Goal: Find contact information: Find contact information

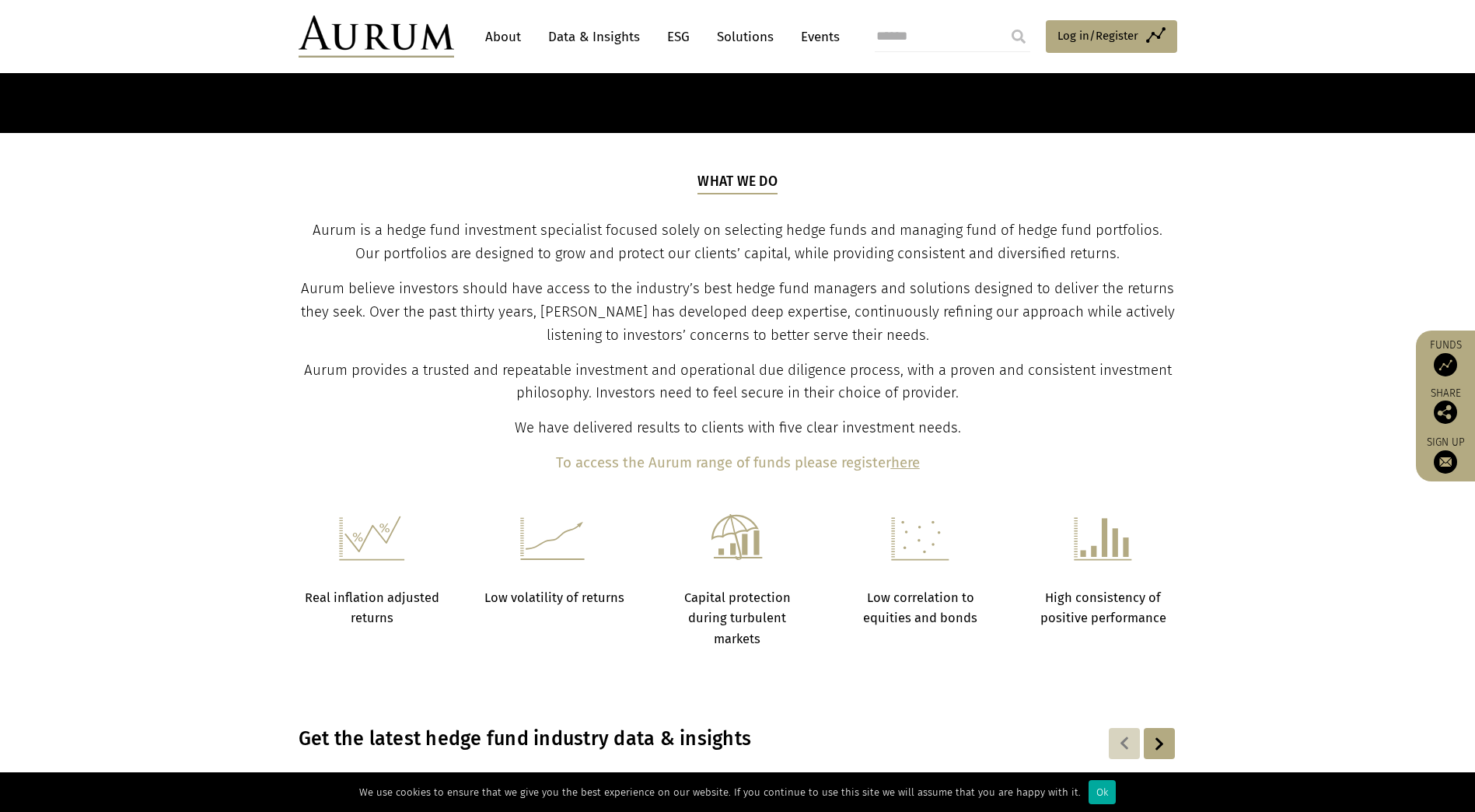
scroll to position [467, 0]
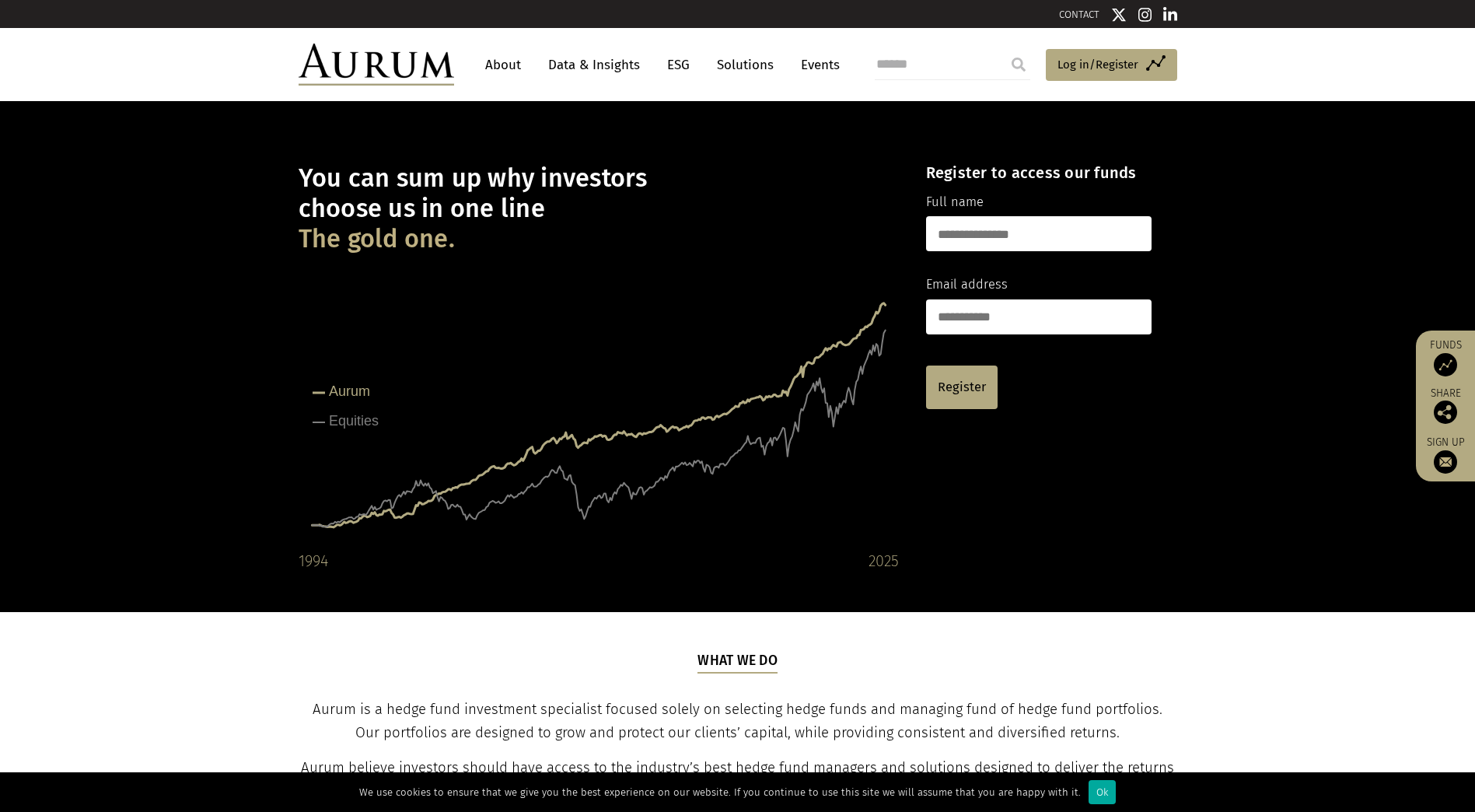
click at [518, 63] on link "About" at bounding box center [503, 65] width 51 height 29
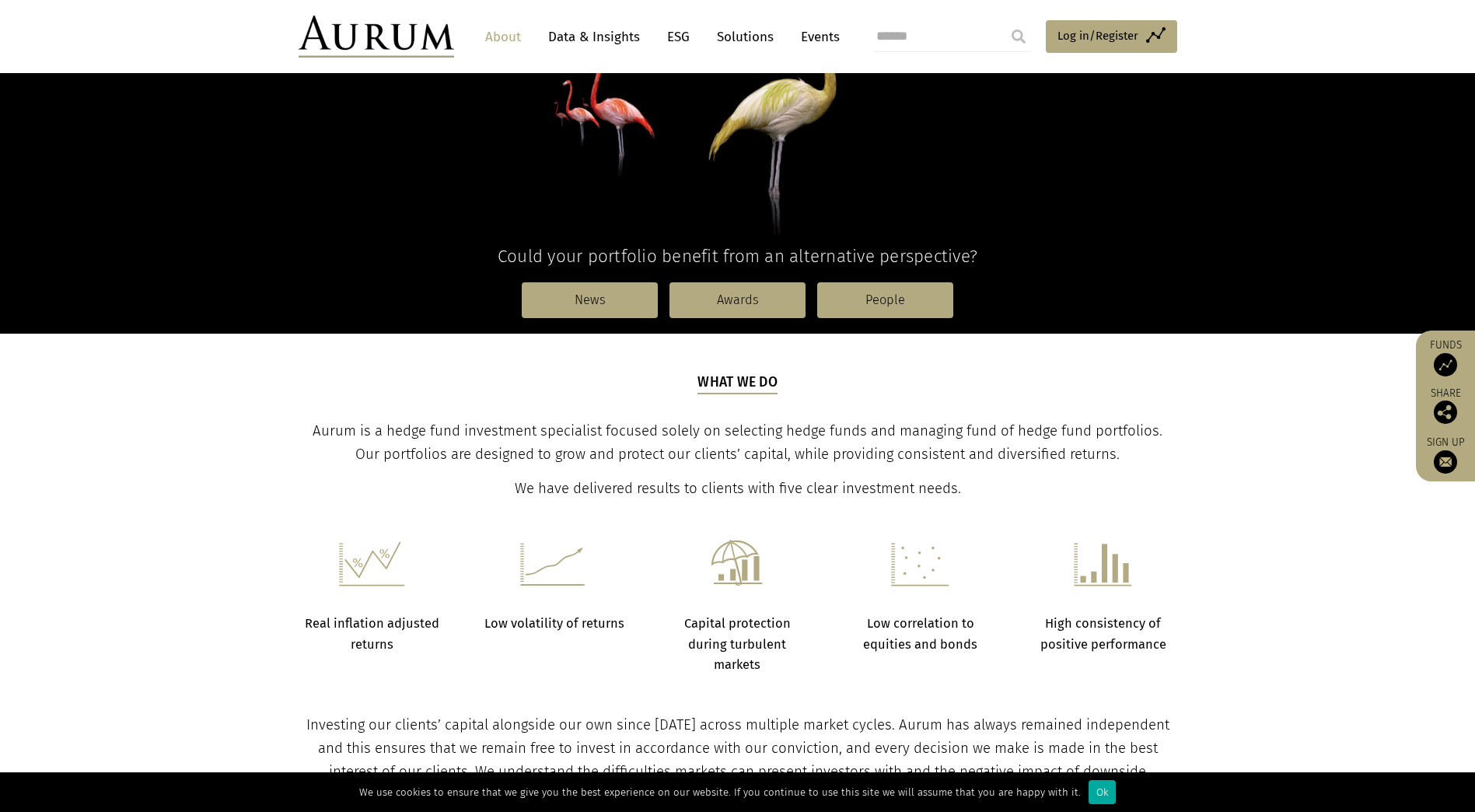
scroll to position [311, 0]
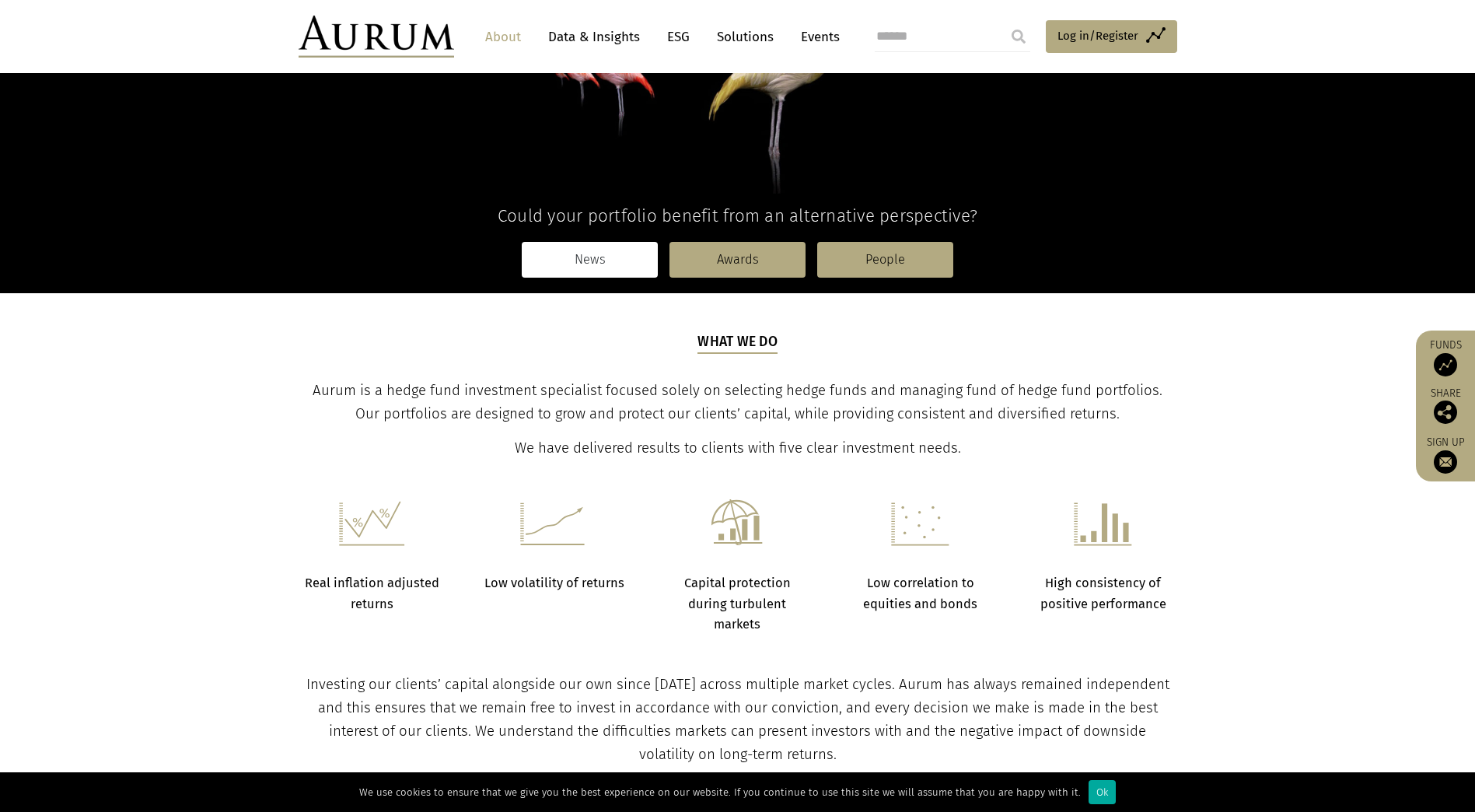
click at [630, 269] on link "News" at bounding box center [590, 259] width 136 height 36
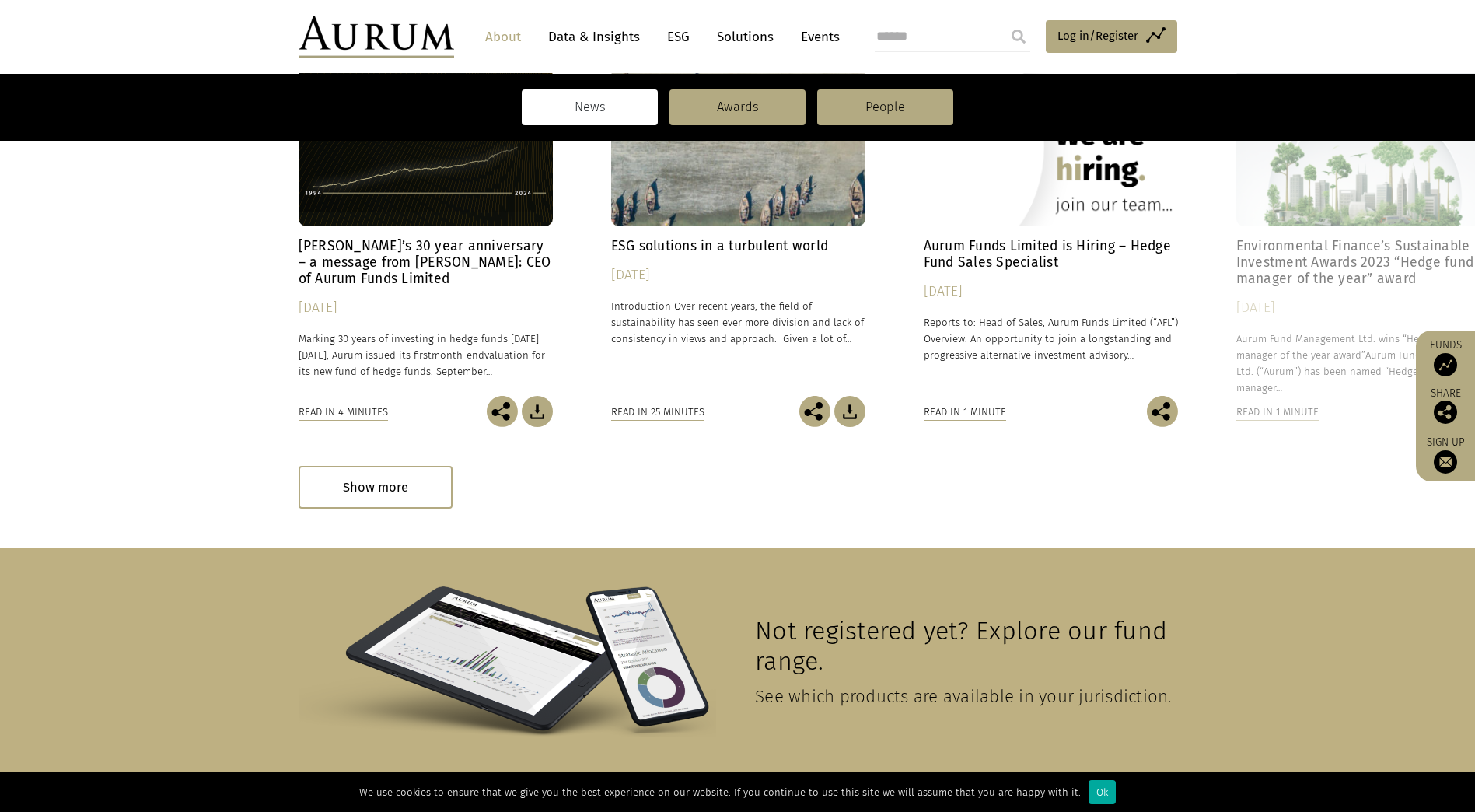
scroll to position [389, 0]
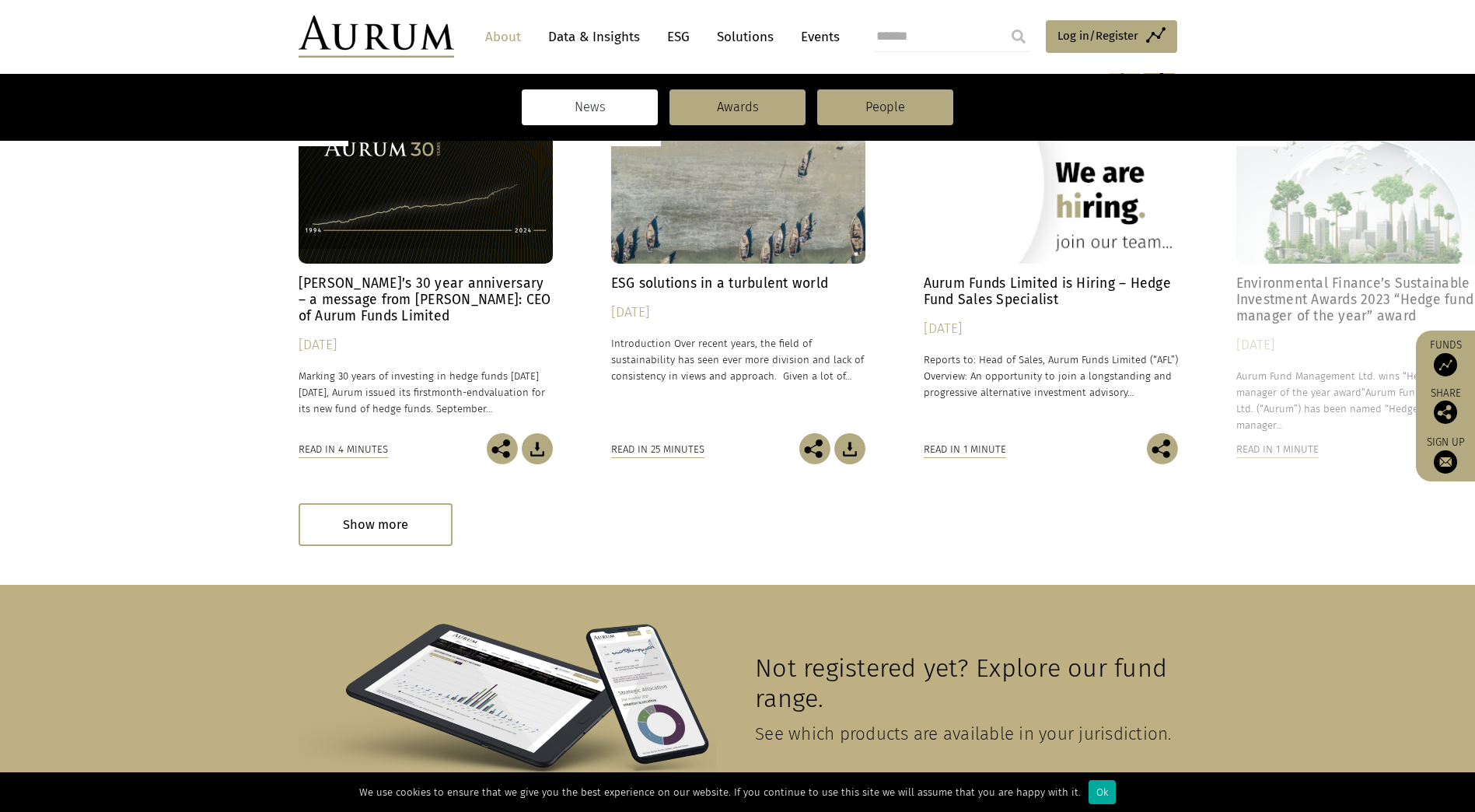
click at [1437, 357] on img at bounding box center [1445, 364] width 23 height 23
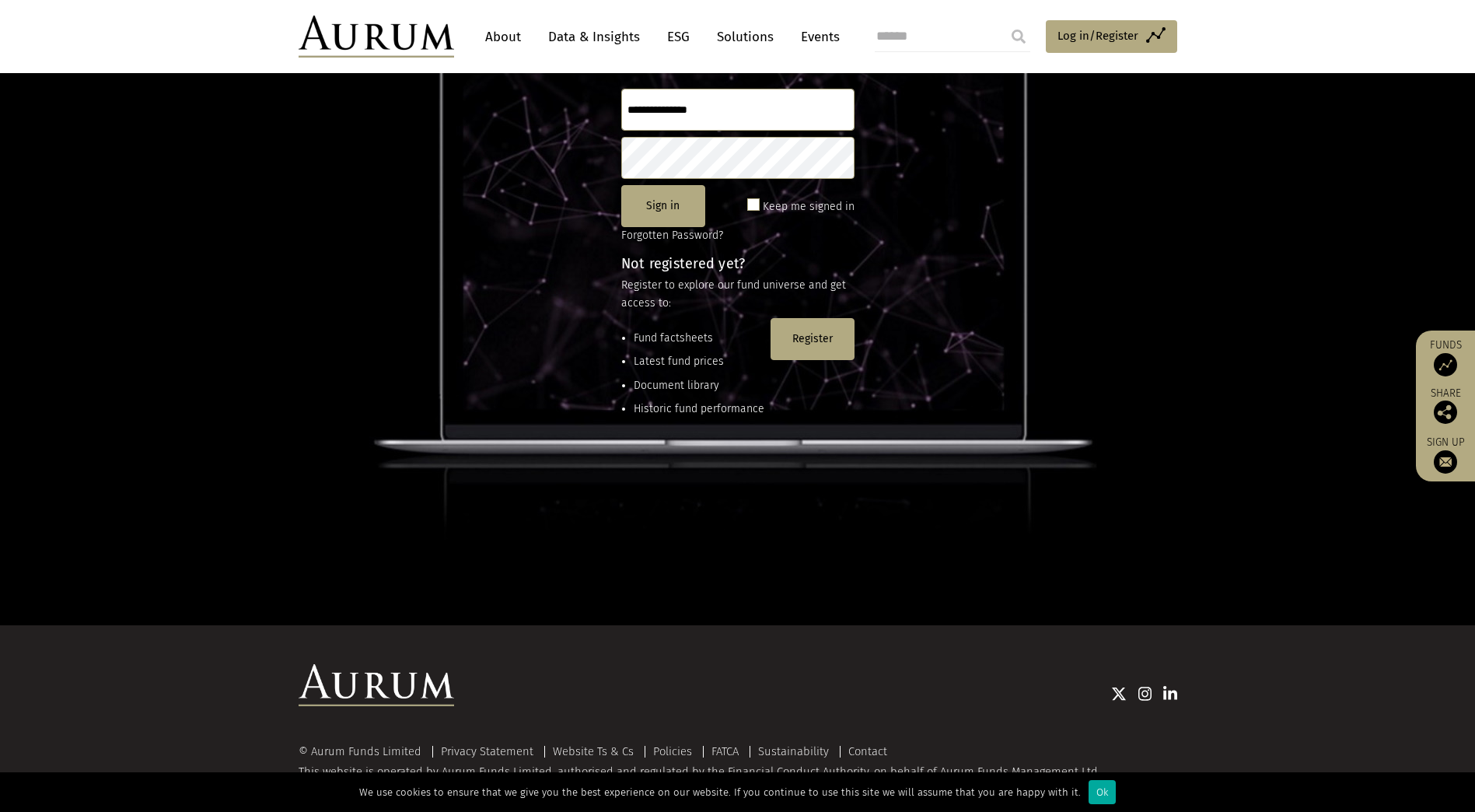
scroll to position [206, 0]
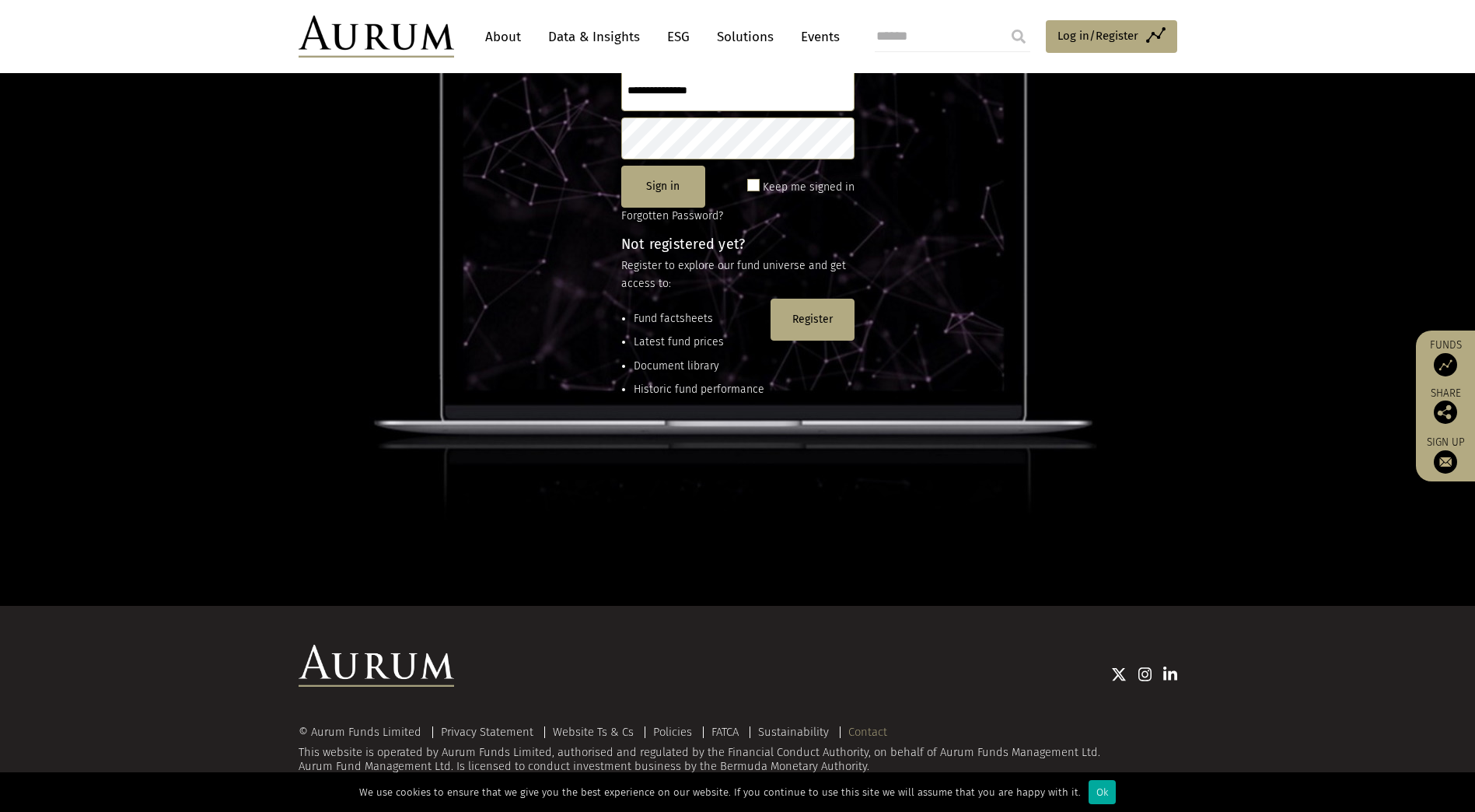
click at [867, 729] on link "Contact" at bounding box center [868, 731] width 38 height 14
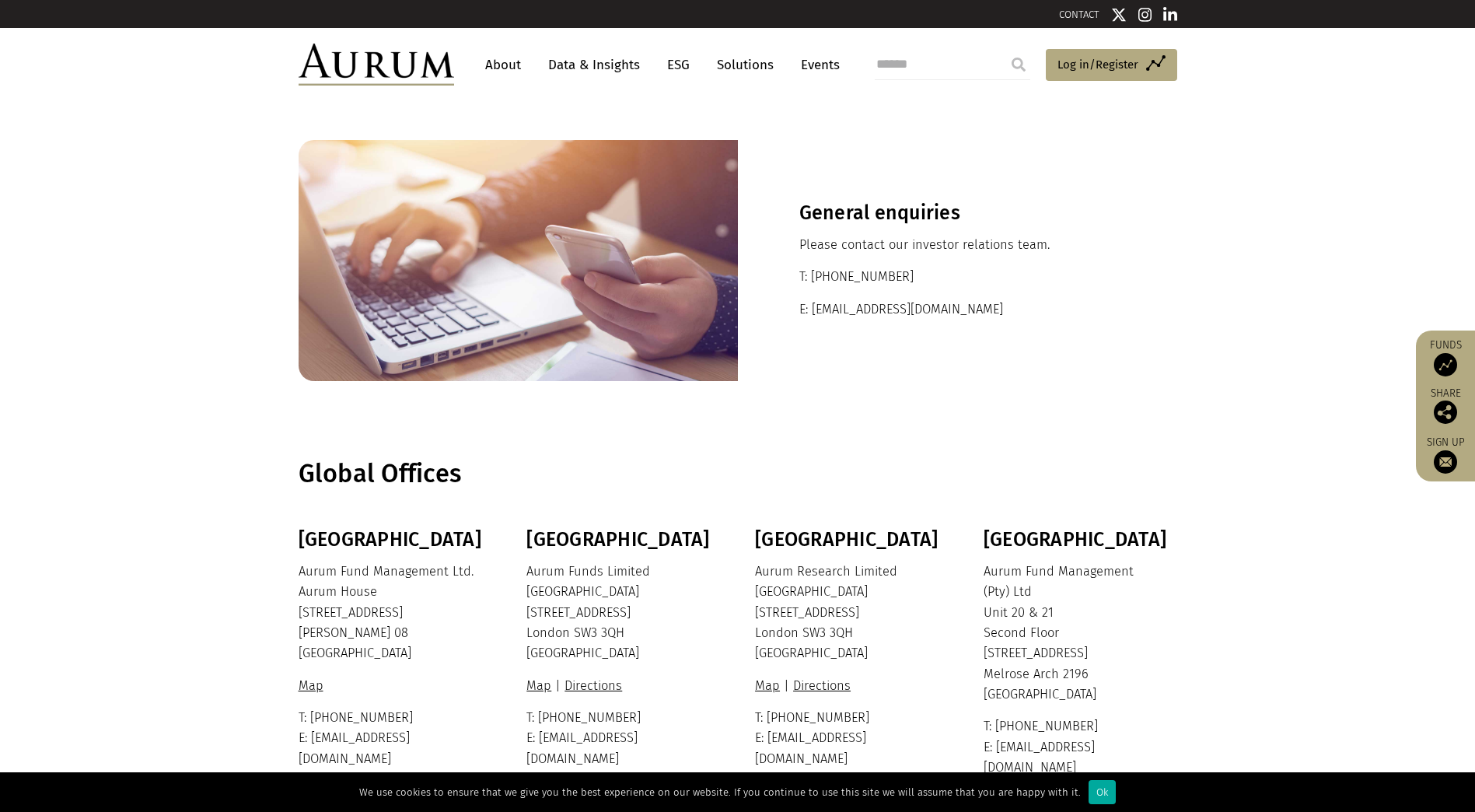
click at [884, 307] on p "E: ir@aurumfunds.com" at bounding box center [957, 309] width 316 height 20
click at [883, 308] on p "E: ir@aurumfunds.com" at bounding box center [957, 309] width 316 height 20
drag, startPoint x: 883, startPoint y: 308, endPoint x: 818, endPoint y: 308, distance: 65.0
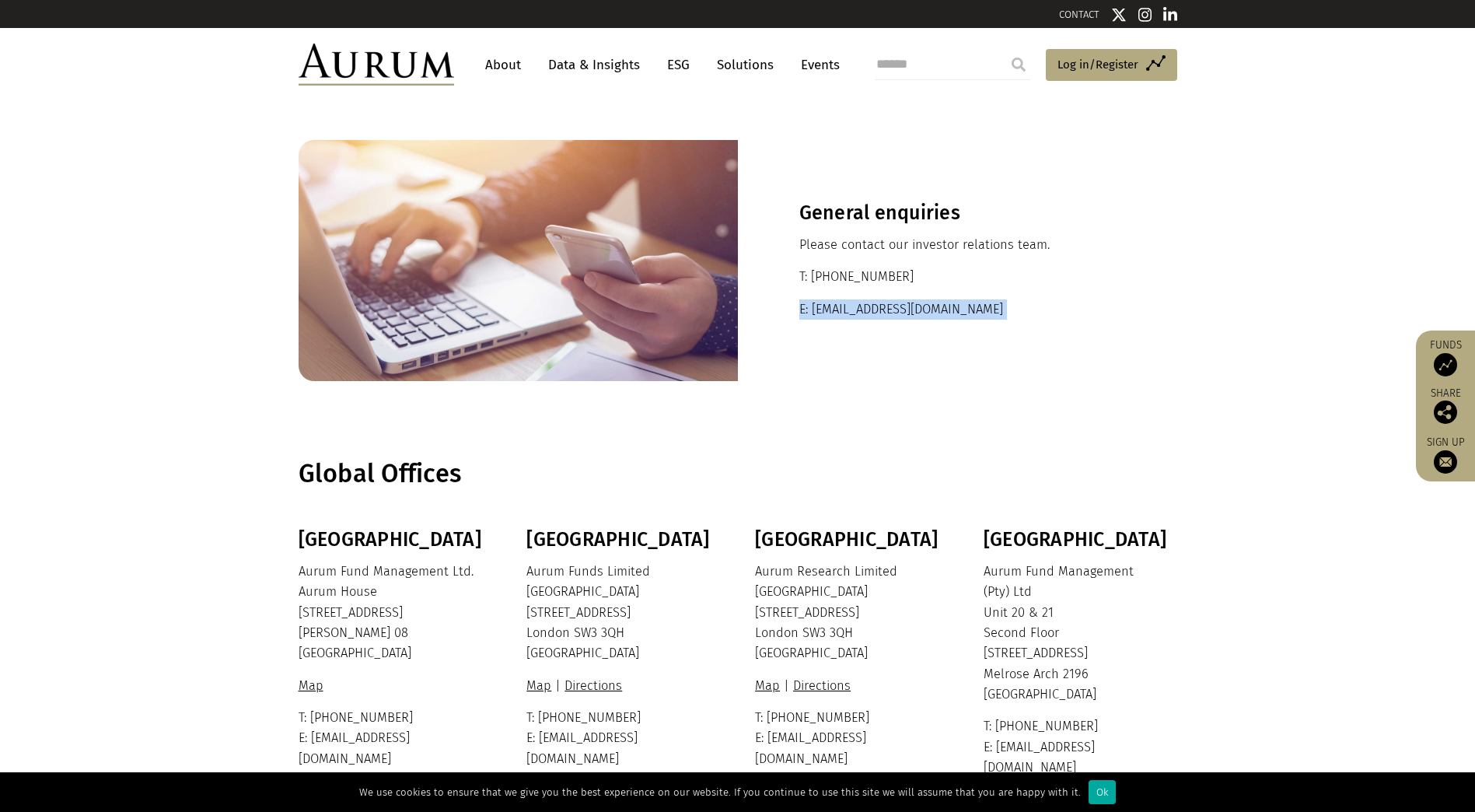
click at [818, 308] on p "E: ir@aurumfunds.com" at bounding box center [957, 309] width 316 height 20
click at [812, 308] on p "E: ir@aurumfunds.com" at bounding box center [957, 309] width 316 height 20
click at [809, 308] on p "E: ir@aurumfunds.com" at bounding box center [957, 309] width 316 height 20
drag, startPoint x: 947, startPoint y: 308, endPoint x: 813, endPoint y: 309, distance: 134.0
click at [813, 309] on p "E: ir@aurumfunds.com" at bounding box center [957, 309] width 316 height 20
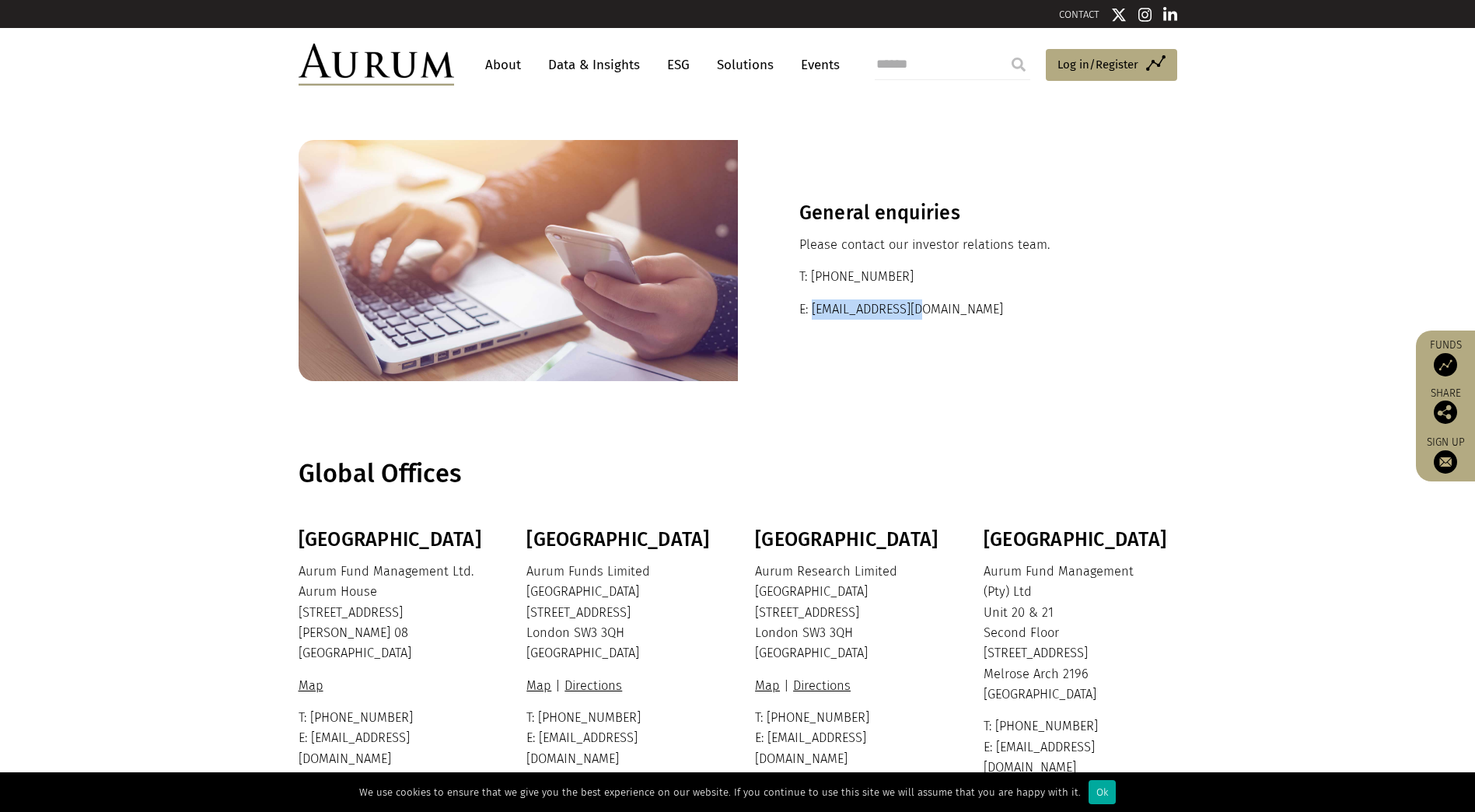
copy p "ir@aurumfunds.com"
click at [715, 65] on link "Solutions" at bounding box center [745, 65] width 72 height 29
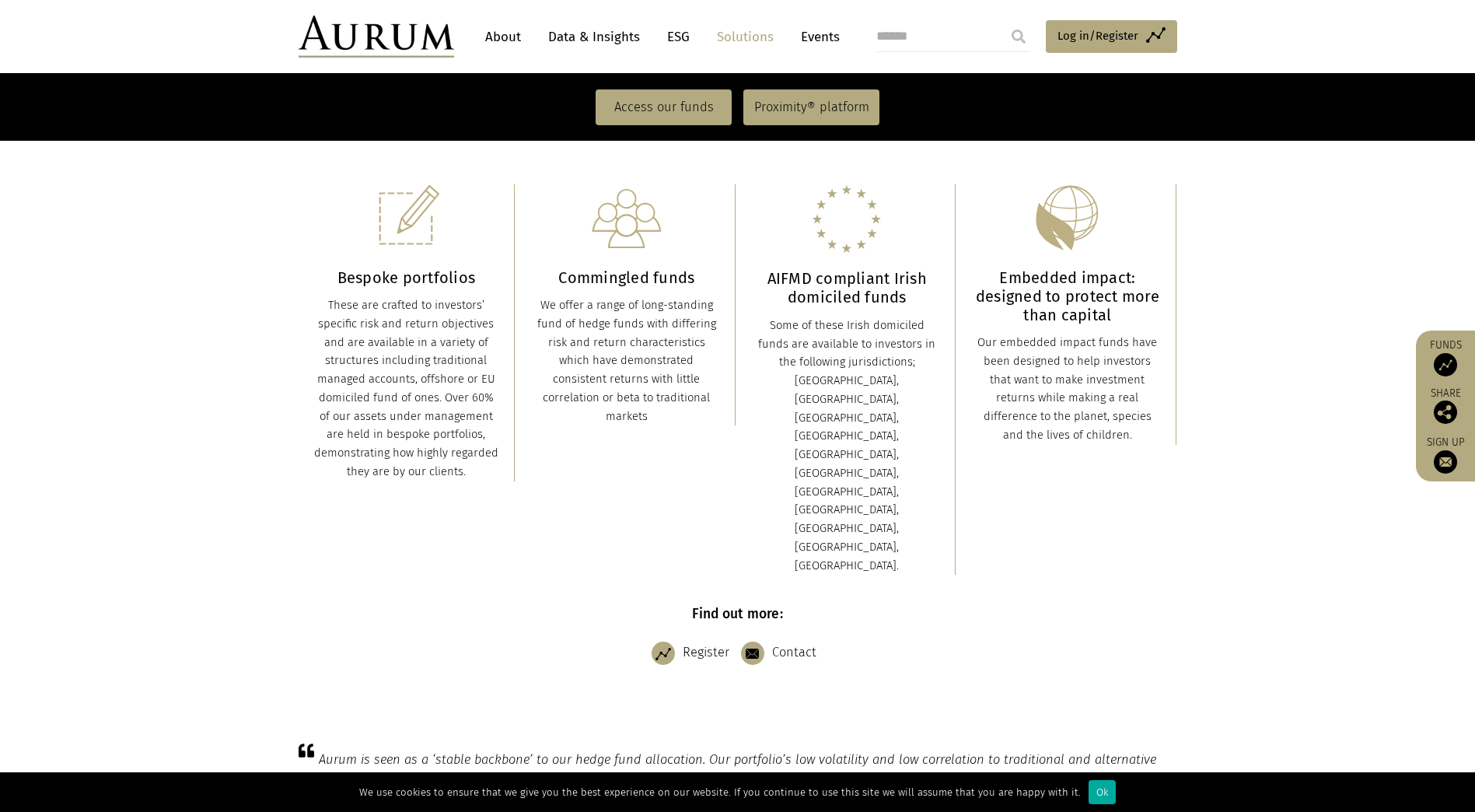
scroll to position [389, 0]
